Goal: Task Accomplishment & Management: Complete application form

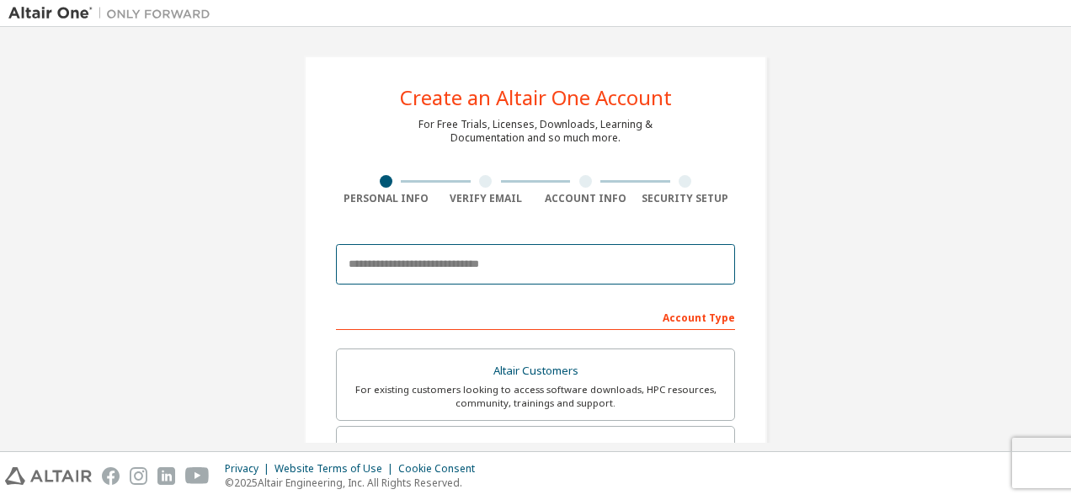
click at [411, 269] on input "email" at bounding box center [535, 264] width 399 height 40
type input "**********"
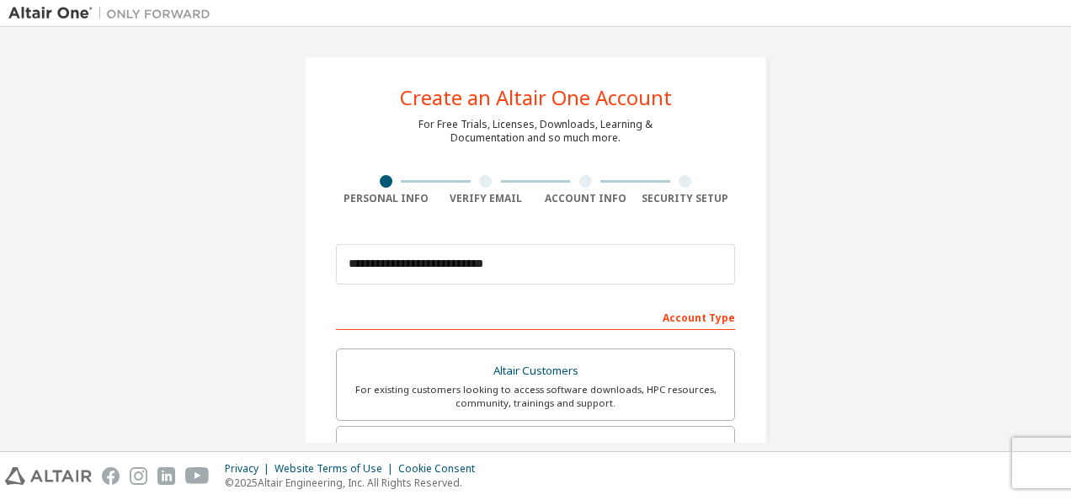
type input "*****"
type input "******"
type input "**********"
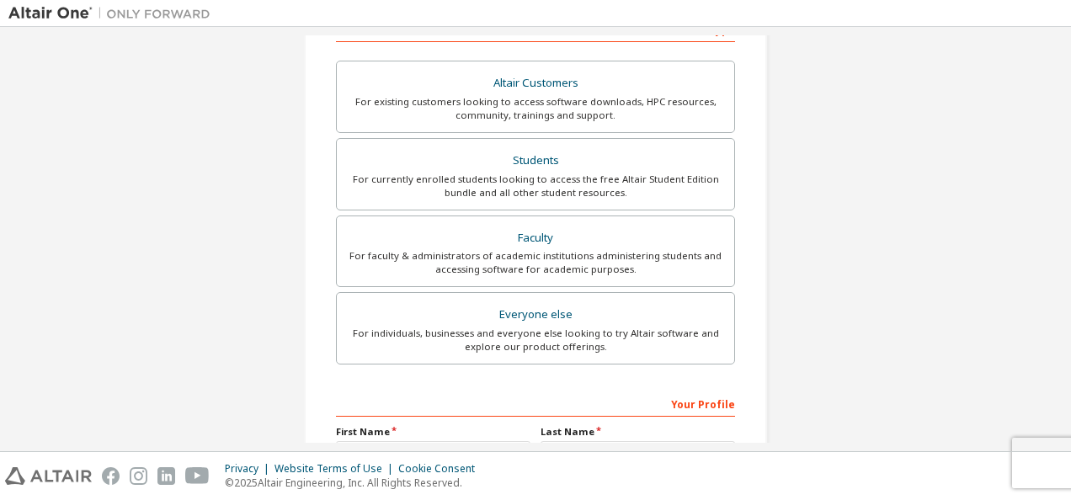
scroll to position [283, 0]
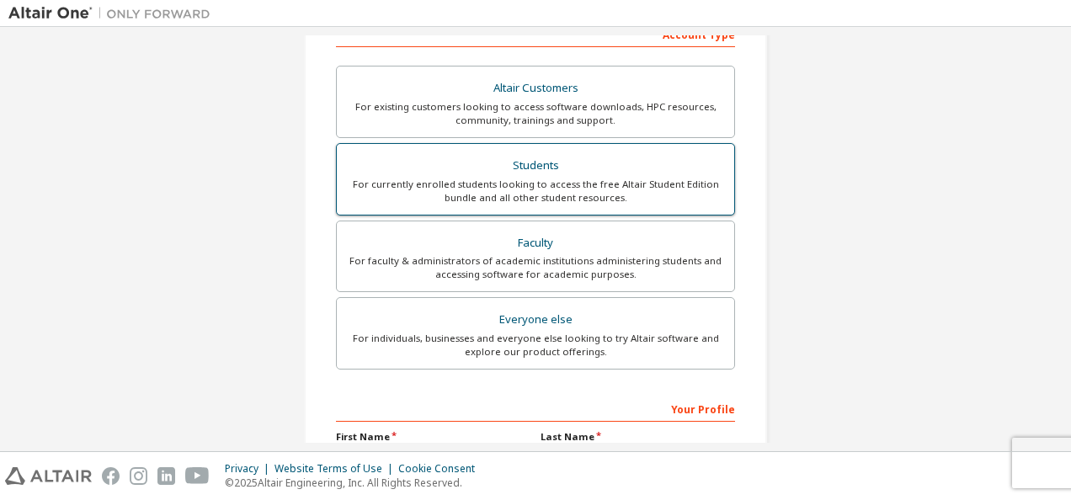
click at [557, 179] on div "For currently enrolled students looking to access the free Altair Student Editi…" at bounding box center [535, 191] width 377 height 27
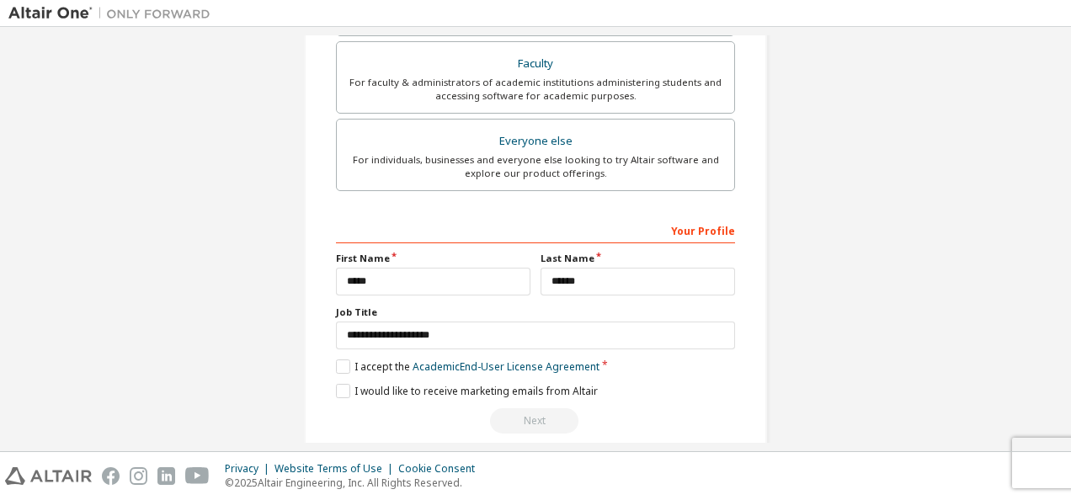
scroll to position [524, 0]
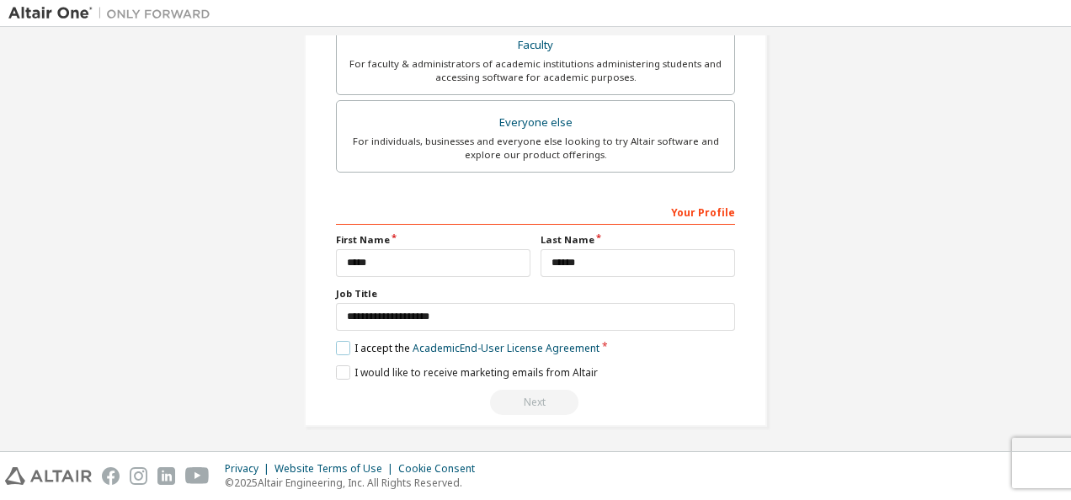
click at [336, 347] on label "I accept the Academic End-User License Agreement" at bounding box center [468, 348] width 264 height 14
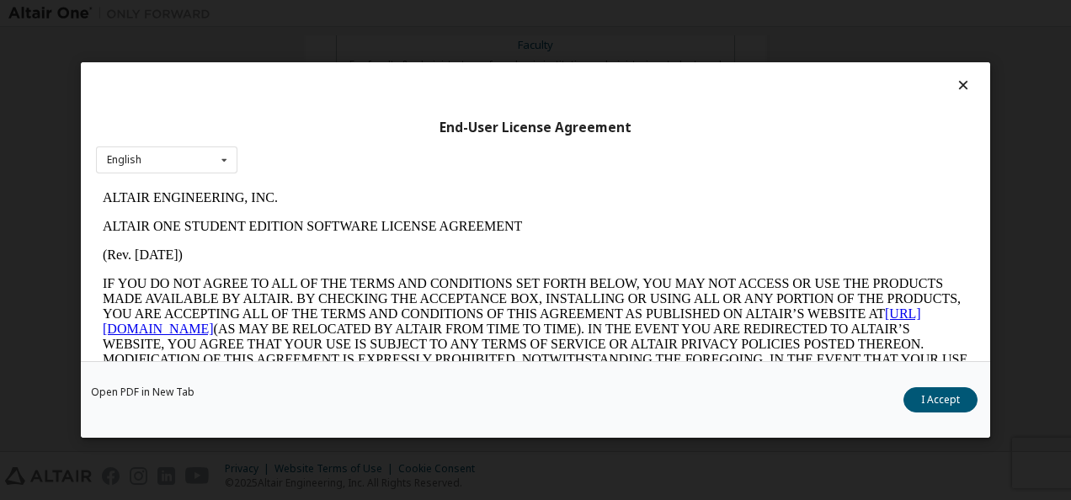
scroll to position [0, 0]
click at [960, 401] on button "I Accept" at bounding box center [941, 399] width 74 height 25
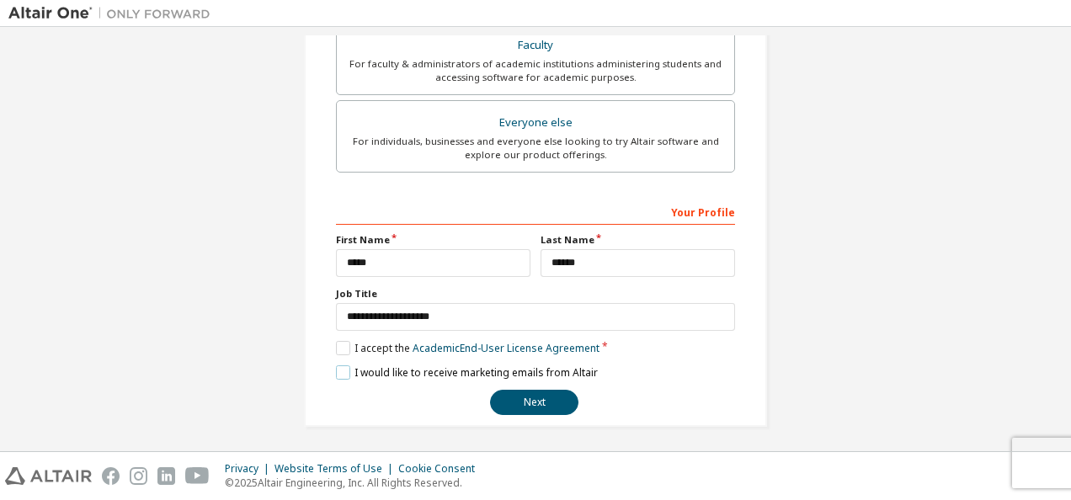
click at [345, 368] on label "I would like to receive marketing emails from Altair" at bounding box center [467, 373] width 262 height 14
click at [340, 366] on label "I would like to receive marketing emails from Altair" at bounding box center [467, 373] width 262 height 14
click at [537, 399] on button "Next" at bounding box center [534, 402] width 88 height 25
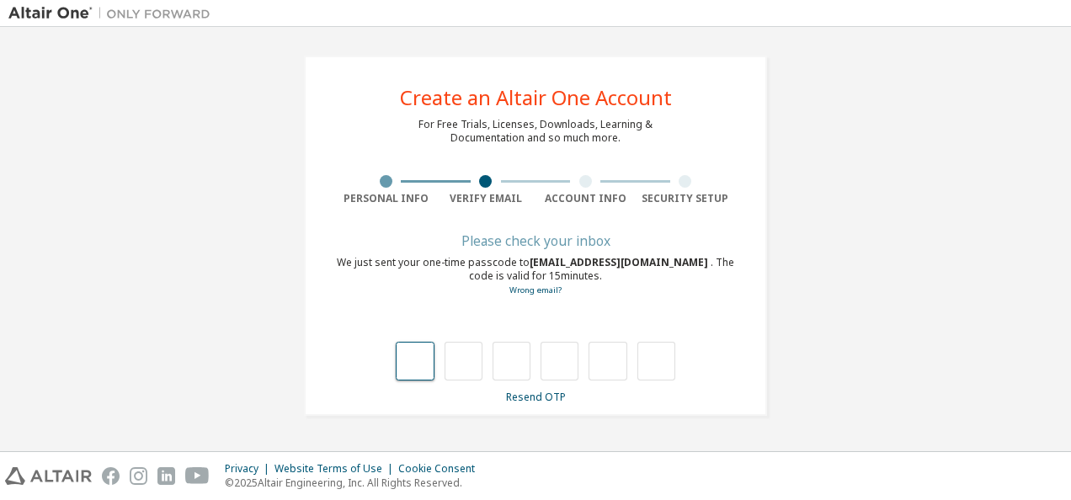
type input "*"
click at [425, 366] on input "*" at bounding box center [415, 361] width 38 height 39
type input "*"
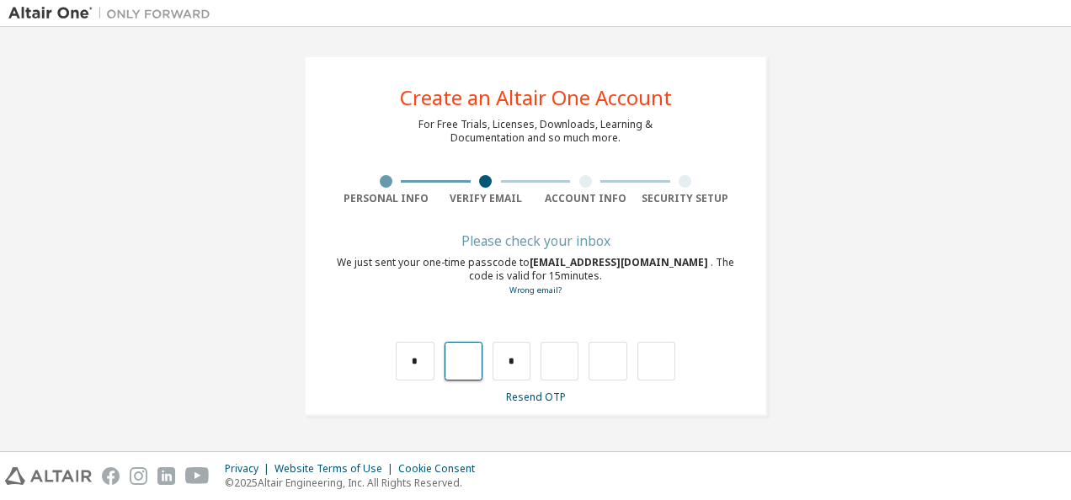
click at [457, 363] on input "text" at bounding box center [464, 361] width 38 height 39
type input "*"
click at [516, 352] on input "text" at bounding box center [512, 361] width 38 height 39
type input "*"
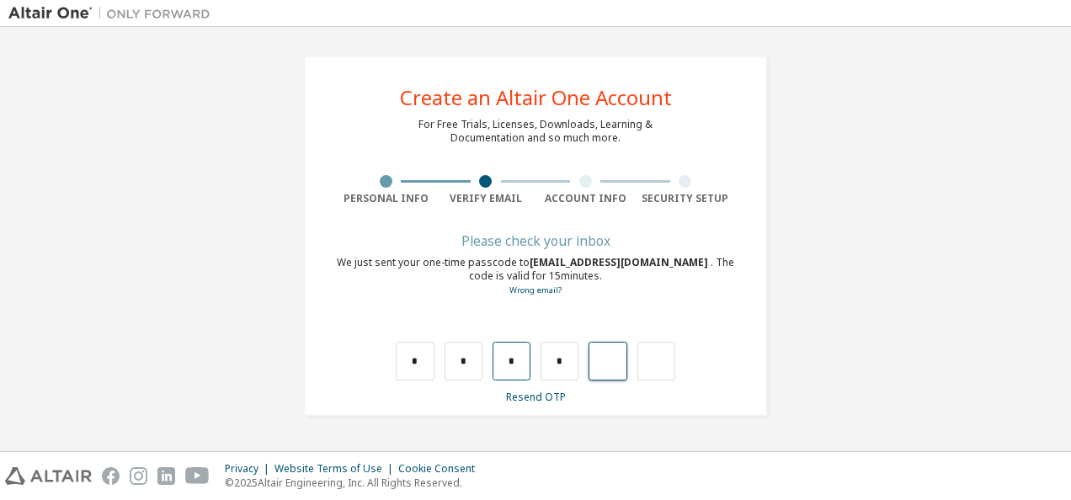
type input "*"
click at [516, 352] on input "*" at bounding box center [512, 361] width 38 height 39
click at [608, 362] on input "*" at bounding box center [608, 361] width 38 height 39
click at [610, 362] on input "text" at bounding box center [608, 361] width 38 height 39
type input "*"
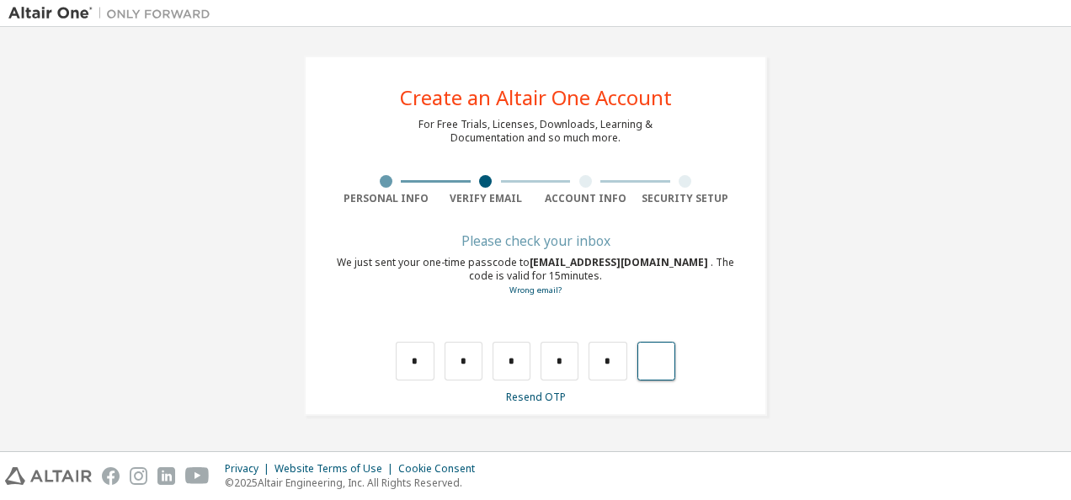
type input "*"
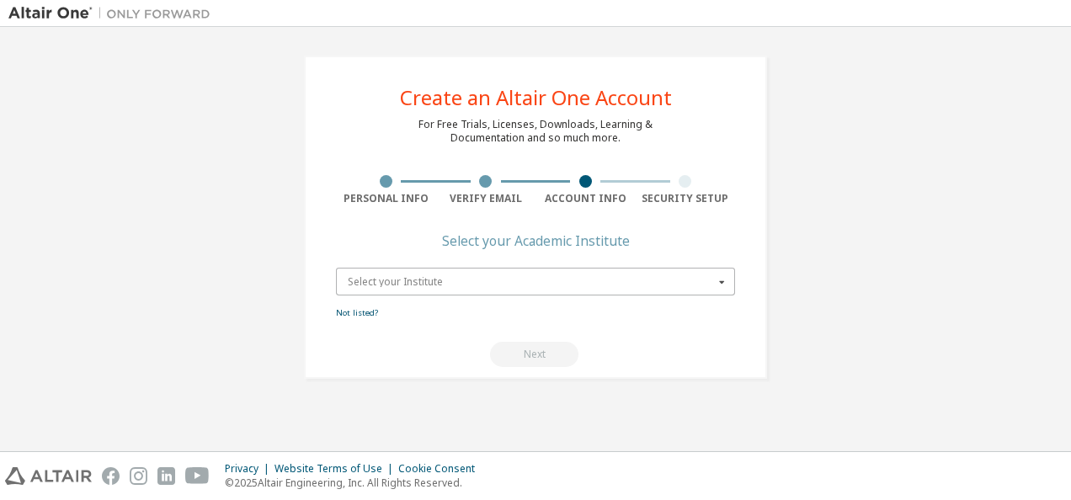
click at [361, 286] on input "text" at bounding box center [537, 282] width 398 height 26
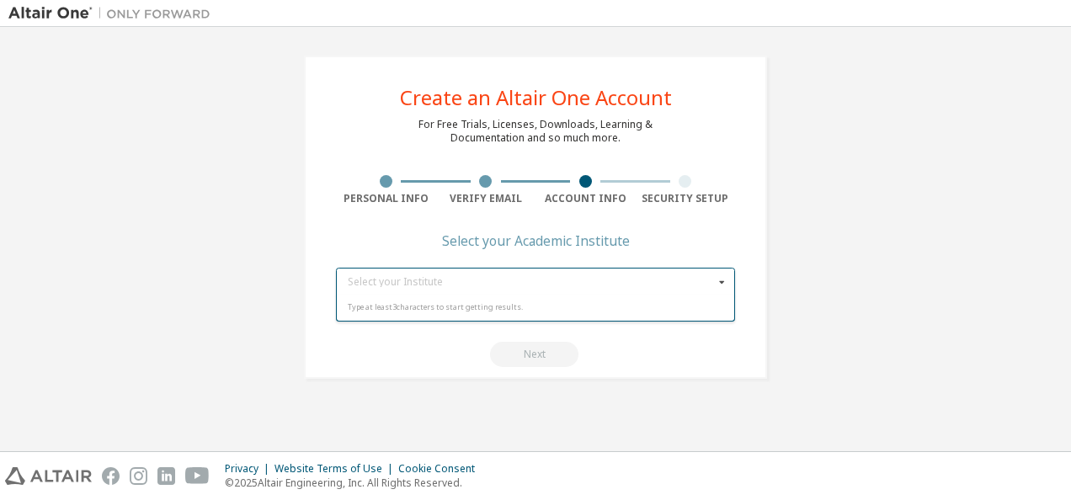
click at [728, 279] on icon at bounding box center [722, 282] width 21 height 26
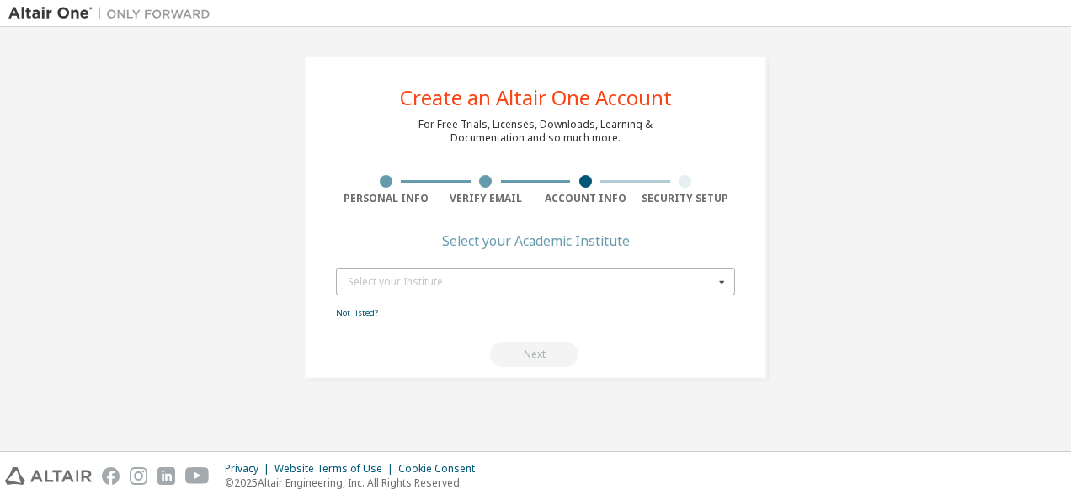
click at [728, 279] on icon at bounding box center [722, 282] width 21 height 26
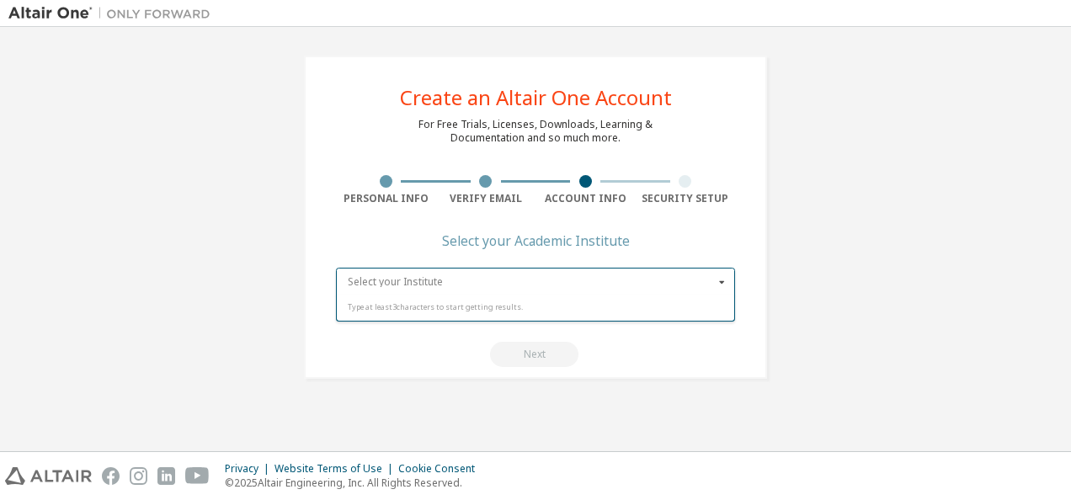
click at [657, 280] on input "text" at bounding box center [537, 282] width 398 height 26
type input "*"
click at [657, 280] on input "text" at bounding box center [537, 282] width 398 height 26
type input "*"
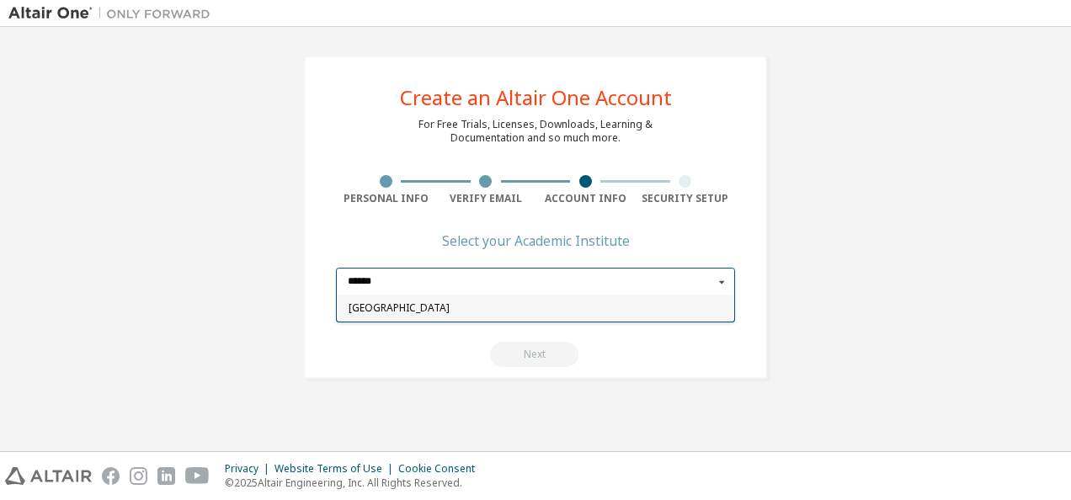
type input "******"
click at [530, 308] on span "[GEOGRAPHIC_DATA]" at bounding box center [536, 309] width 375 height 10
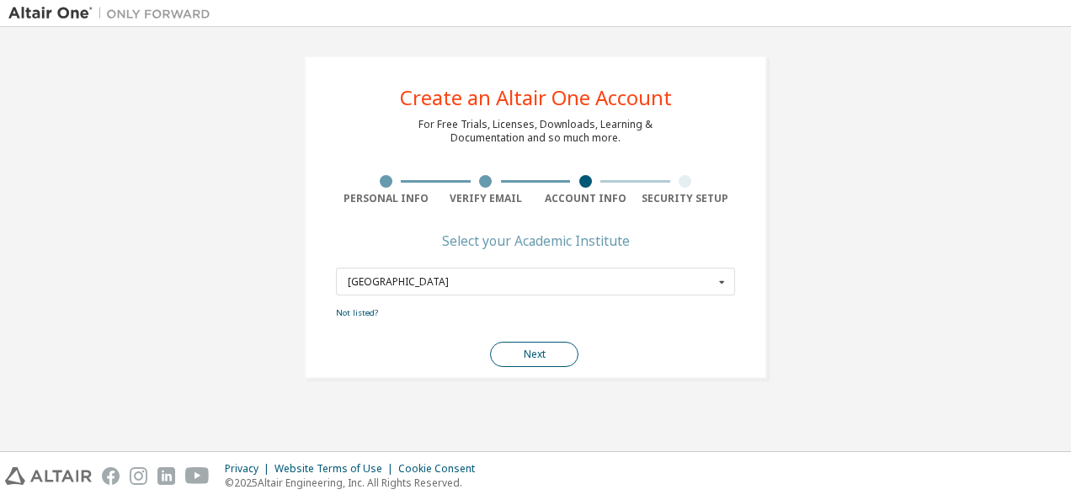
click at [532, 342] on button "Next" at bounding box center [534, 354] width 88 height 25
